Goal: Check status: Check status

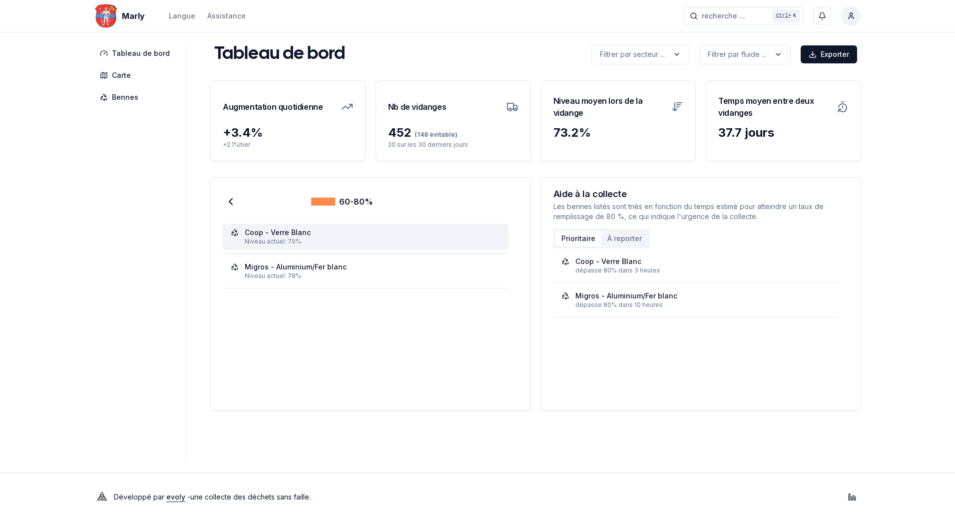
click at [269, 236] on div "Coop - Verre Blanc" at bounding box center [278, 233] width 66 height 10
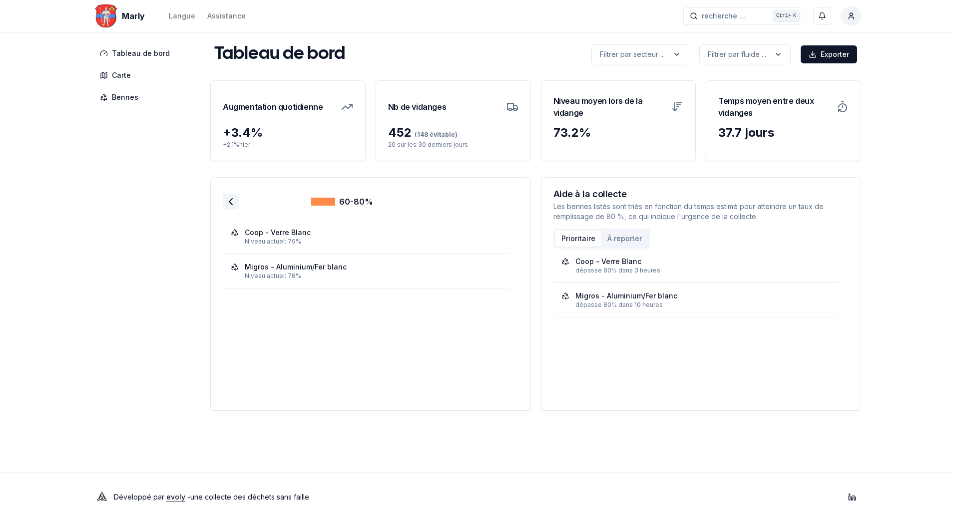
click at [225, 201] on icon at bounding box center [231, 202] width 12 height 12
click at [229, 203] on polyline at bounding box center [230, 202] width 3 height 6
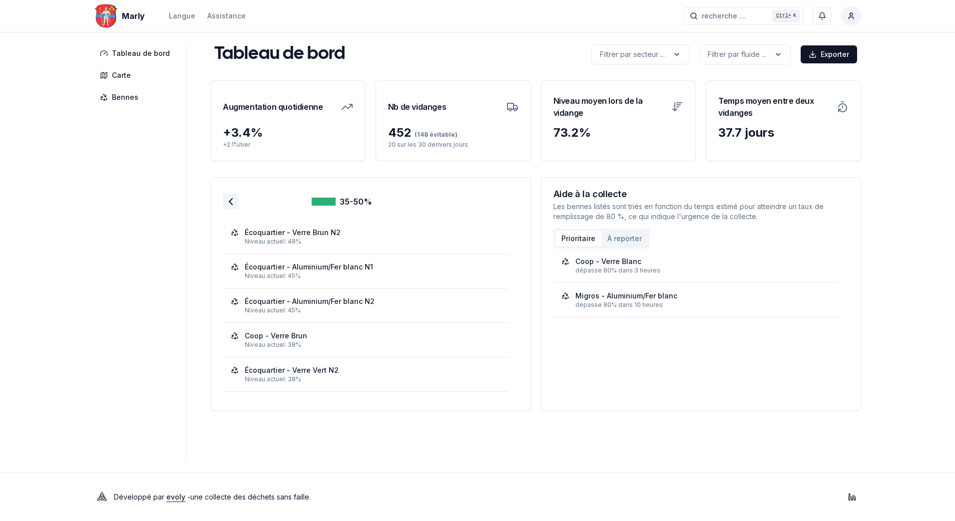
click at [226, 200] on icon at bounding box center [231, 202] width 12 height 12
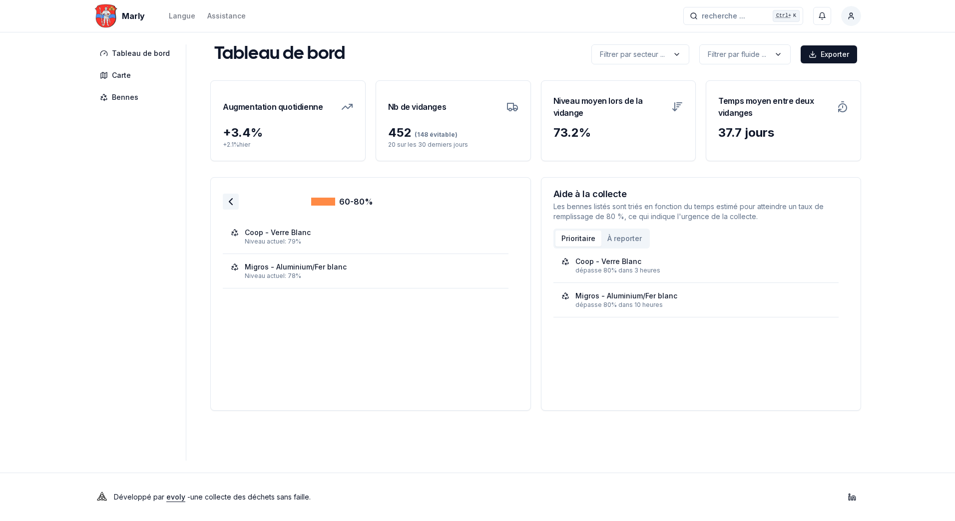
click at [229, 201] on icon at bounding box center [231, 202] width 12 height 12
click at [226, 200] on icon at bounding box center [231, 202] width 12 height 12
